Goal: Transaction & Acquisition: Download file/media

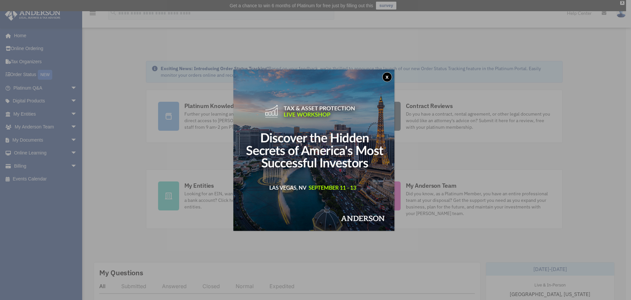
click at [387, 75] on button "x" at bounding box center [387, 77] width 10 height 10
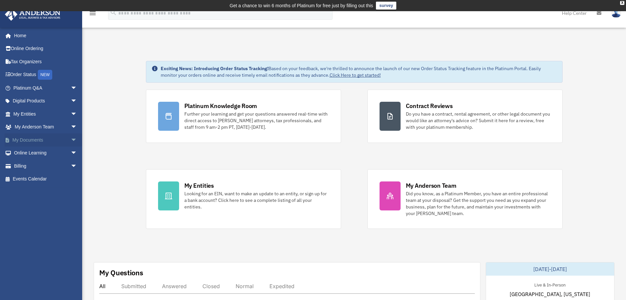
click at [26, 136] on link "My Documents arrow_drop_down" at bounding box center [46, 139] width 83 height 13
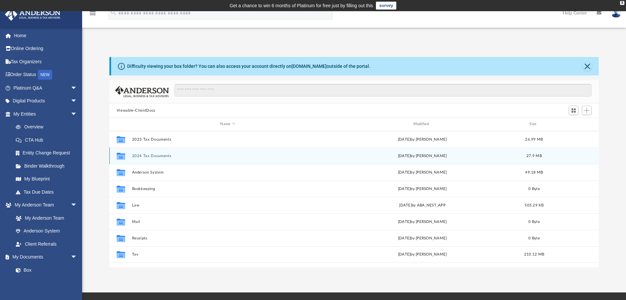
scroll to position [33, 0]
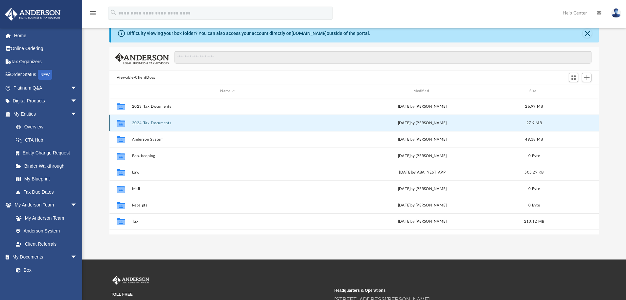
click at [149, 123] on button "2024 Tax Documents" at bounding box center [228, 123] width 192 height 4
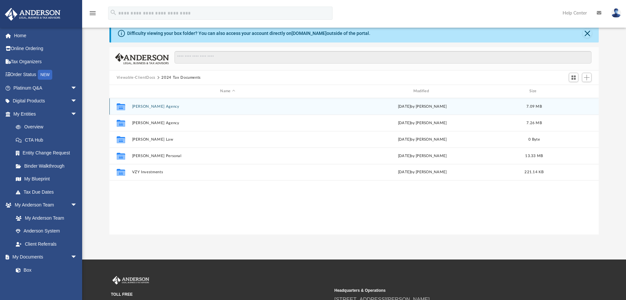
click at [161, 107] on button "[PERSON_NAME] Agency" at bounding box center [228, 106] width 192 height 4
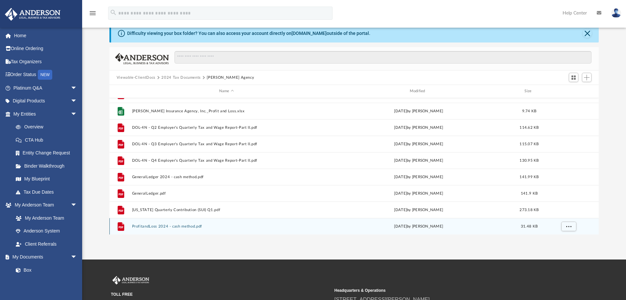
scroll to position [0, 0]
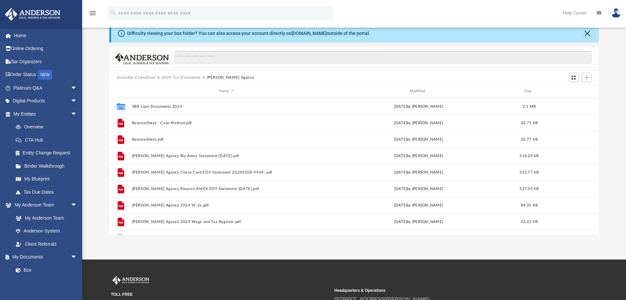
click at [186, 76] on button "2024 Tax Documents" at bounding box center [180, 78] width 39 height 6
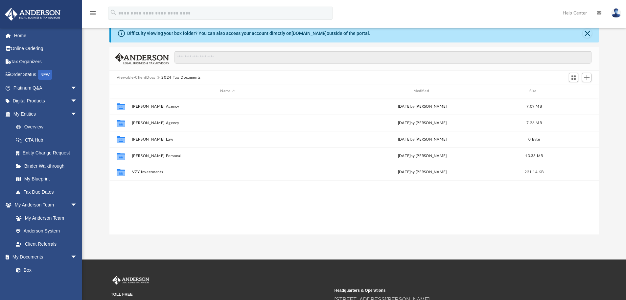
click at [143, 78] on button "Viewable-ClientDocs" at bounding box center [136, 78] width 39 height 6
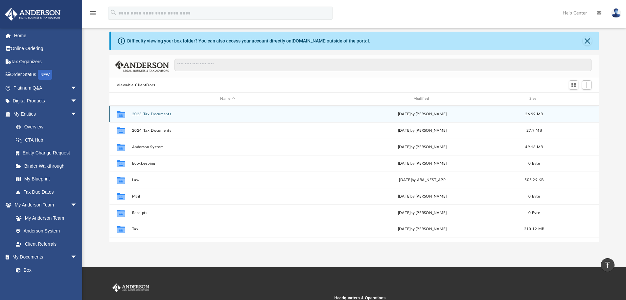
scroll to position [12, 0]
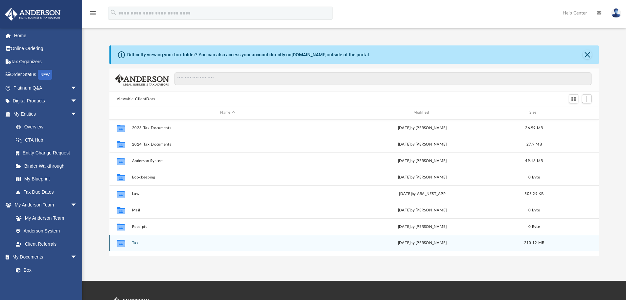
click at [135, 243] on button "Tax" at bounding box center [228, 242] width 192 height 4
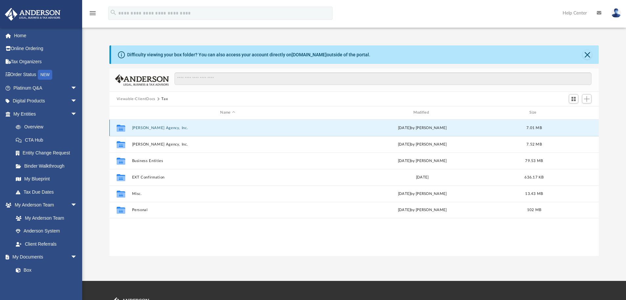
click at [158, 127] on button "[PERSON_NAME] Agency, Inc." at bounding box center [228, 128] width 192 height 4
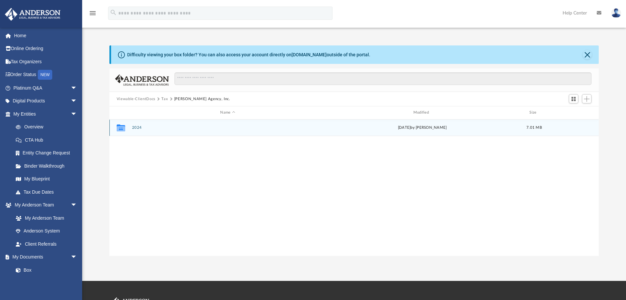
click at [137, 127] on button "2024" at bounding box center [228, 127] width 192 height 4
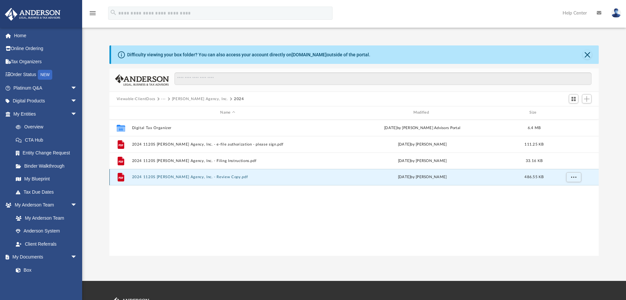
click at [199, 176] on button "2024 1120S [PERSON_NAME] Agency, Inc. - Review Copy.pdf" at bounding box center [228, 177] width 192 height 4
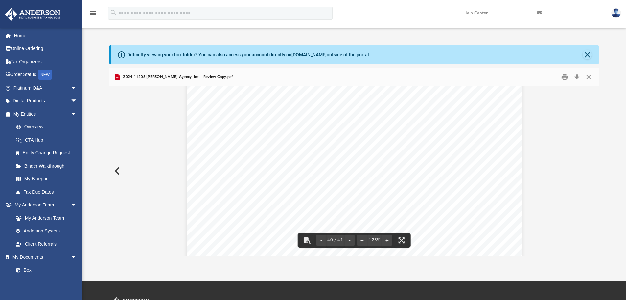
scroll to position [16980, 0]
click at [589, 74] on button "Close" at bounding box center [589, 77] width 12 height 10
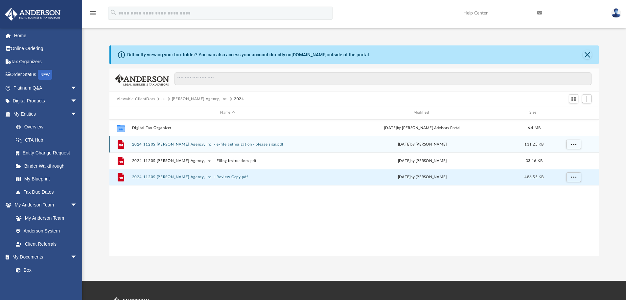
click at [249, 144] on button "2024 1120S [PERSON_NAME] Agency, Inc. - e-file authorization - please sign.pdf" at bounding box center [228, 144] width 192 height 4
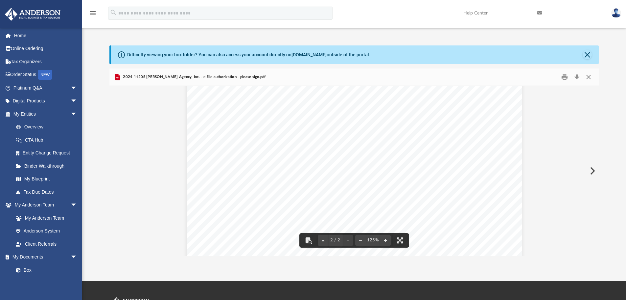
scroll to position [718, 0]
click at [589, 76] on button "Close" at bounding box center [589, 77] width 12 height 10
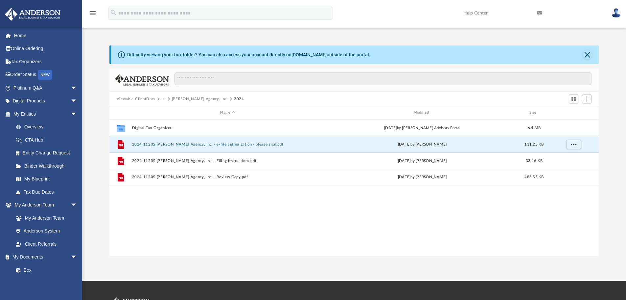
click at [192, 100] on button "[PERSON_NAME] Agency, Inc." at bounding box center [200, 99] width 56 height 6
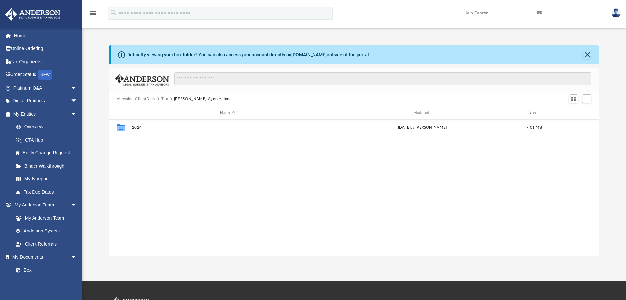
click at [164, 98] on button "Tax" at bounding box center [164, 99] width 7 height 6
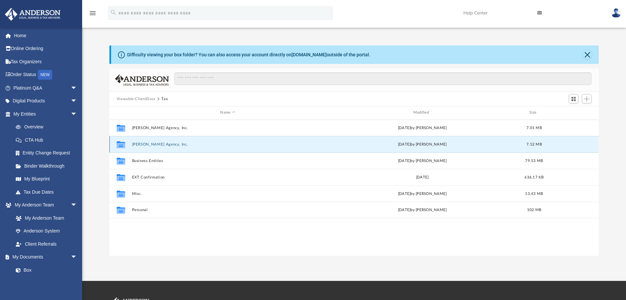
click at [168, 144] on button "[PERSON_NAME] Agency, Inc." at bounding box center [228, 144] width 192 height 4
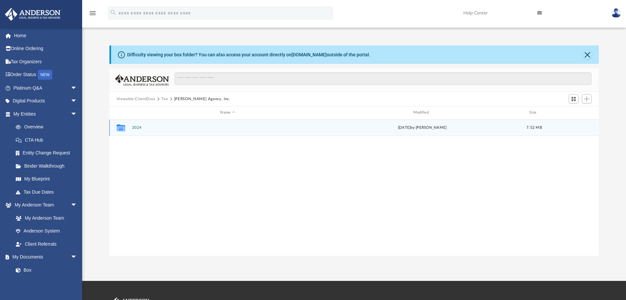
click at [136, 126] on button "2024" at bounding box center [228, 127] width 192 height 4
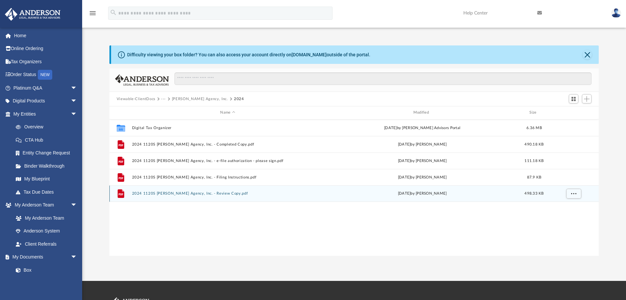
click at [216, 194] on button "2024 1120S [PERSON_NAME] Agency, Inc. - Review Copy.pdf" at bounding box center [228, 193] width 192 height 4
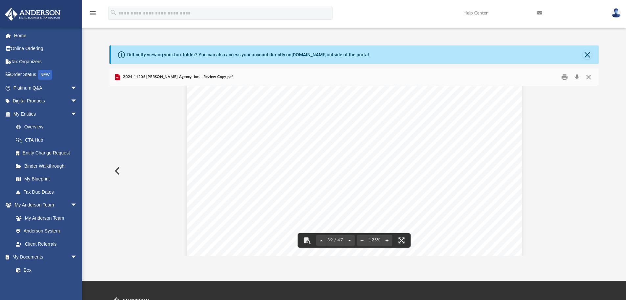
scroll to position [16421, 0]
click at [591, 76] on button "Close" at bounding box center [589, 77] width 12 height 10
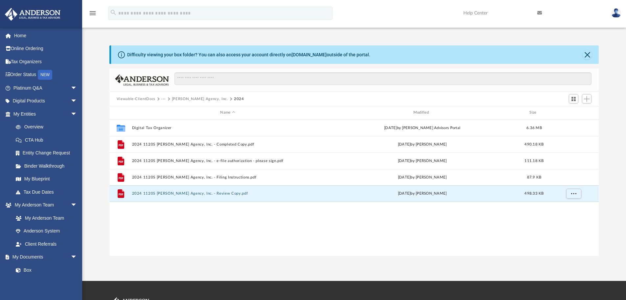
click at [191, 98] on button "[PERSON_NAME] Agency, Inc." at bounding box center [200, 99] width 56 height 6
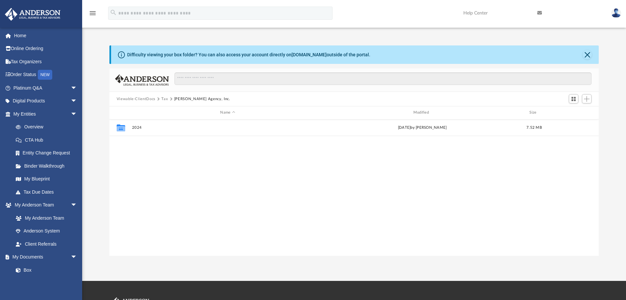
click at [165, 99] on button "Tax" at bounding box center [164, 99] width 7 height 6
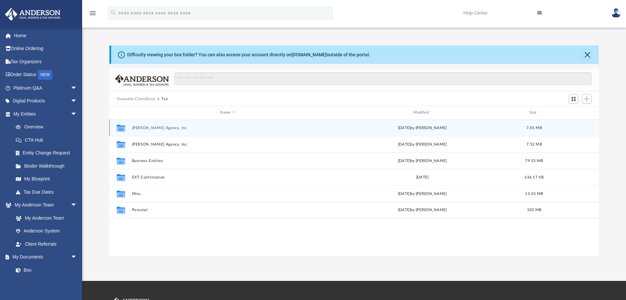
click at [159, 125] on div "Collaborated Folder [PERSON_NAME] Agency, Inc. [DATE] by [PERSON_NAME] 7.01 MB" at bounding box center [355, 127] width 490 height 16
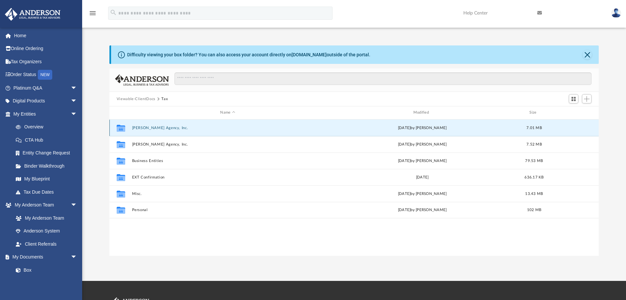
click at [142, 126] on button "[PERSON_NAME] Agency, Inc." at bounding box center [228, 128] width 192 height 4
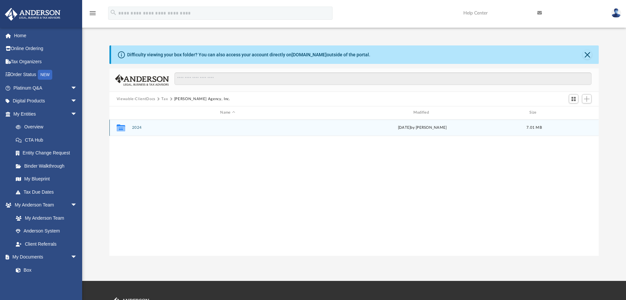
click at [138, 129] on button "2024" at bounding box center [228, 127] width 192 height 4
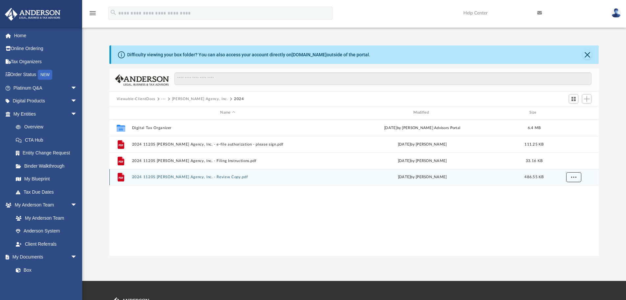
click at [576, 175] on button "More options" at bounding box center [573, 177] width 15 height 10
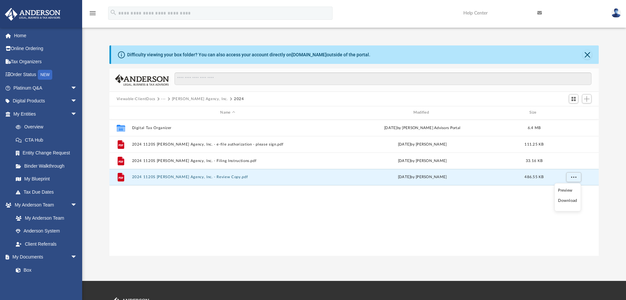
click at [574, 200] on li "Download" at bounding box center [567, 200] width 19 height 7
click at [162, 98] on button "···" at bounding box center [163, 99] width 4 height 6
click at [167, 110] on li "Tax" at bounding box center [168, 110] width 6 height 7
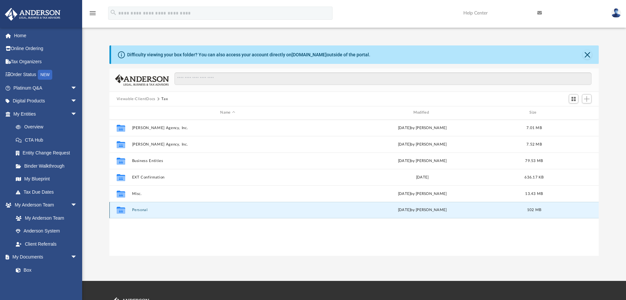
click at [137, 209] on button "Personal" at bounding box center [228, 210] width 192 height 4
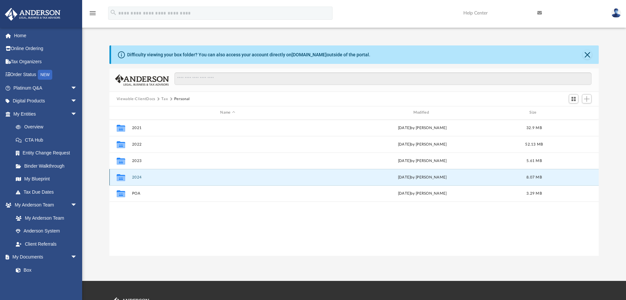
click at [136, 179] on button "2024" at bounding box center [228, 177] width 192 height 4
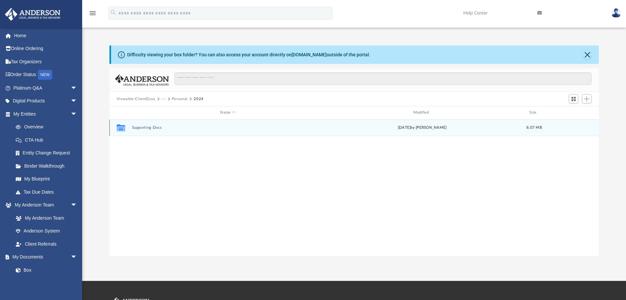
click at [147, 128] on button "Supporting Docs" at bounding box center [228, 127] width 192 height 4
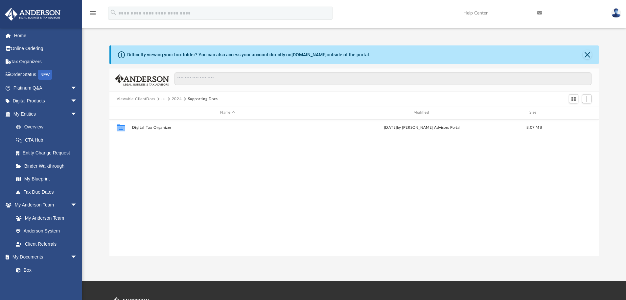
click at [149, 98] on button "Viewable-ClientDocs" at bounding box center [136, 99] width 39 height 6
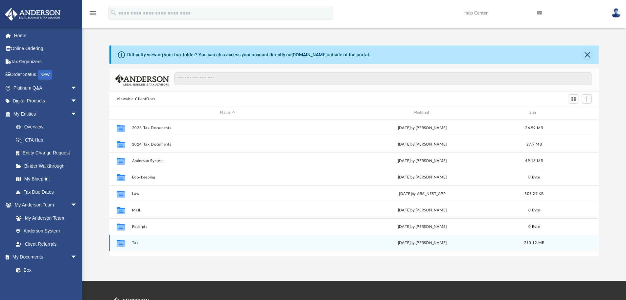
click at [134, 240] on button "Tax" at bounding box center [228, 242] width 192 height 4
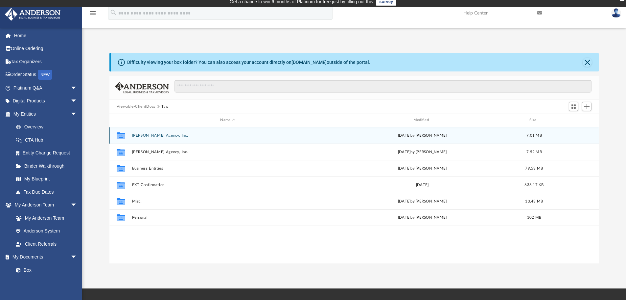
scroll to position [0, 0]
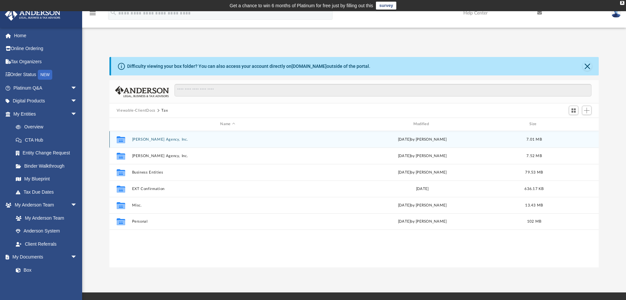
click at [157, 139] on button "[PERSON_NAME] Agency, Inc." at bounding box center [228, 139] width 192 height 4
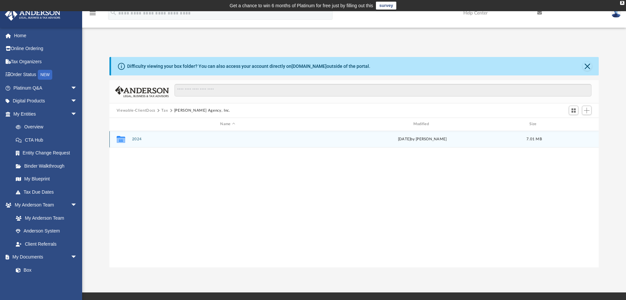
click at [135, 138] on button "2024" at bounding box center [228, 139] width 192 height 4
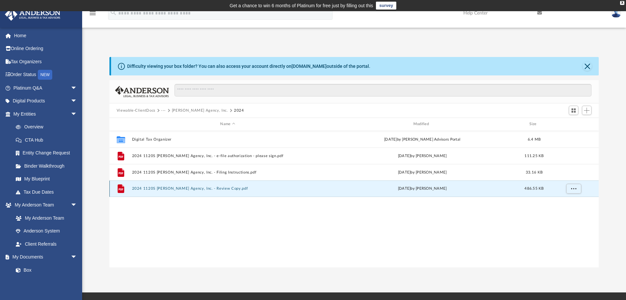
click at [221, 189] on button "2024 1120S [PERSON_NAME] Agency, Inc. - Review Copy.pdf" at bounding box center [228, 188] width 192 height 4
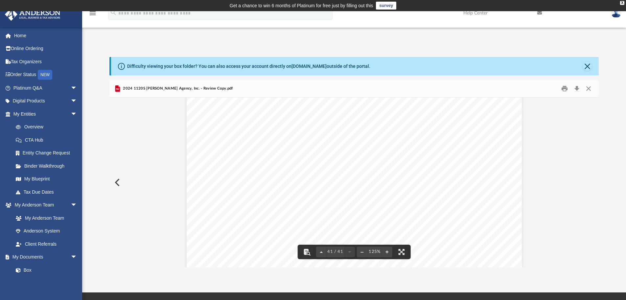
scroll to position [17478, 0]
